Goal: Find specific page/section: Find specific page/section

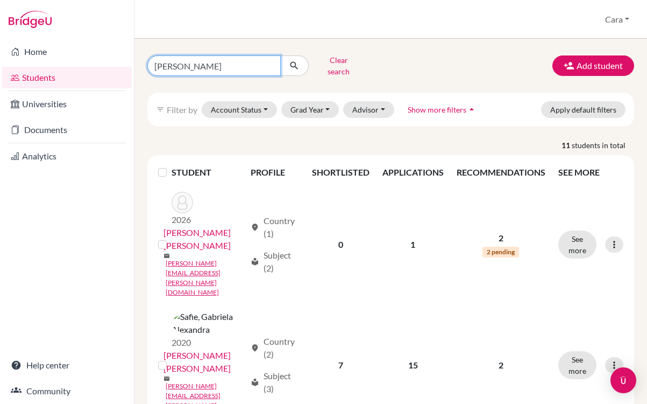
click at [239, 58] on input "[PERSON_NAME]" at bounding box center [213, 65] width 133 height 20
type input "[PERSON_NAME]"
click button "submit" at bounding box center [294, 65] width 29 height 20
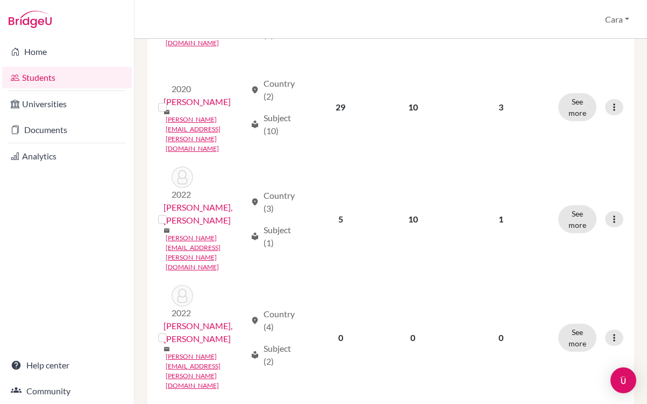
scroll to position [1368, 0]
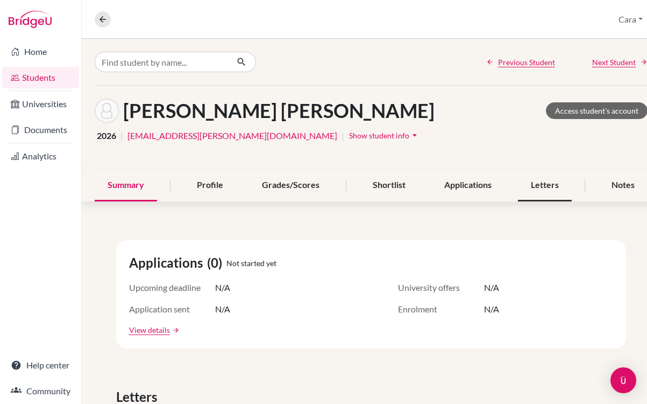
click at [547, 182] on div "Letters" at bounding box center [545, 185] width 54 height 32
